Goal: Information Seeking & Learning: Find specific fact

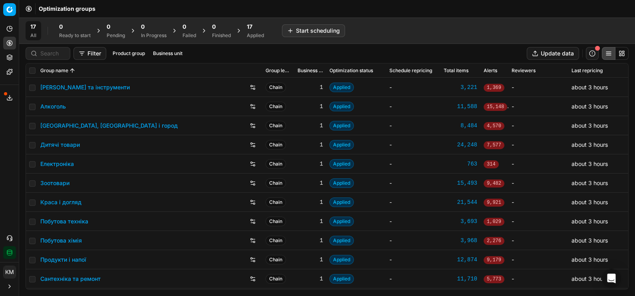
click at [73, 242] on link "Побутова хімія" at bounding box center [61, 241] width 42 height 8
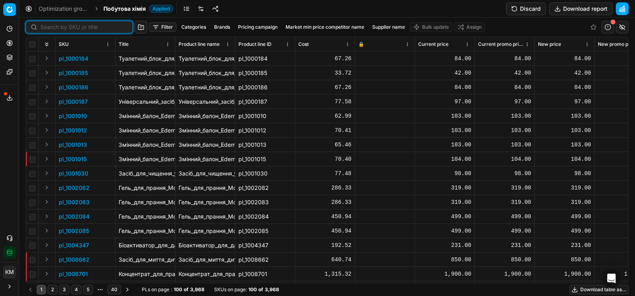
click at [56, 24] on input at bounding box center [83, 27] width 87 height 8
paste input "590531"
type input "590531"
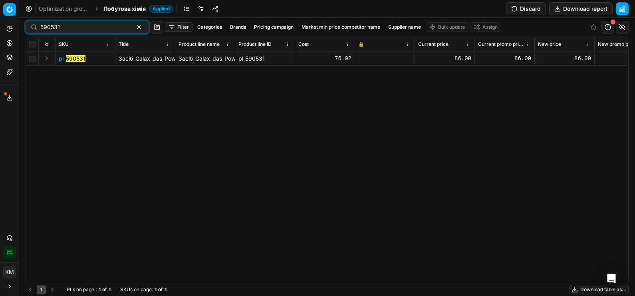
click at [71, 58] on mark "590531" at bounding box center [76, 58] width 20 height 7
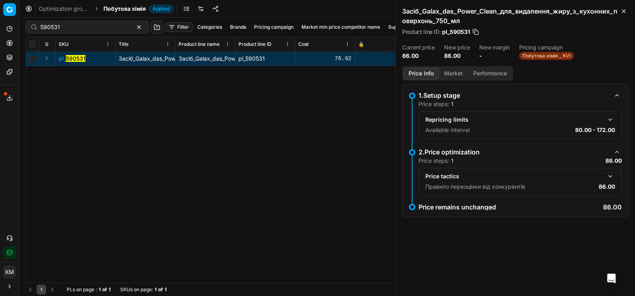
click at [455, 76] on button "Market" at bounding box center [453, 74] width 29 height 12
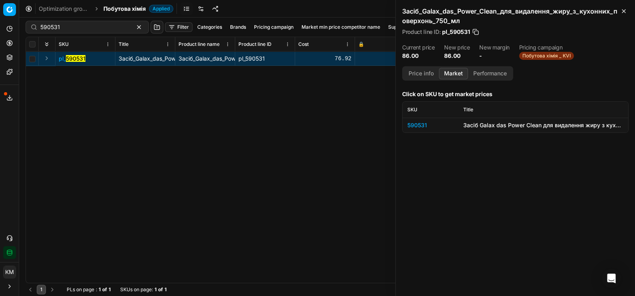
click at [425, 125] on div "590531" at bounding box center [430, 125] width 46 height 8
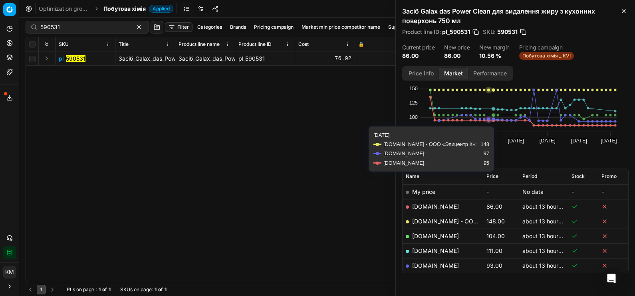
scroll to position [53, 0]
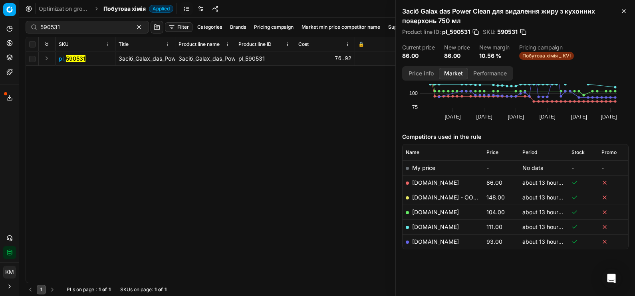
click at [435, 197] on link "[DOMAIN_NAME] - ООО «Эпицентр К»" at bounding box center [464, 197] width 105 height 7
